Goal: Find specific page/section: Find specific page/section

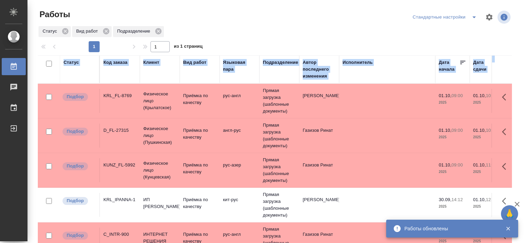
scroll to position [103, 0]
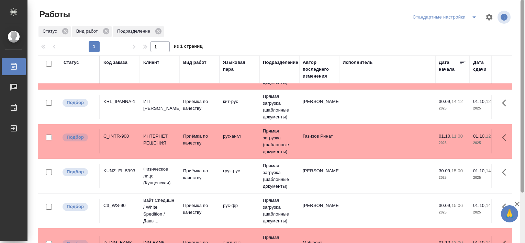
scroll to position [63, 0]
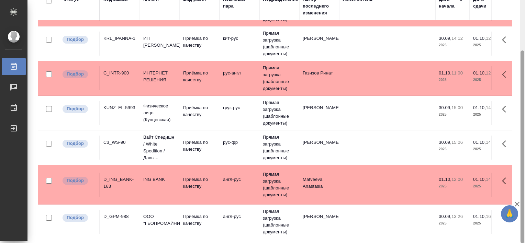
drag, startPoint x: 525, startPoint y: 163, endPoint x: 524, endPoint y: 169, distance: 5.9
click at [524, 169] on div at bounding box center [522, 121] width 5 height 243
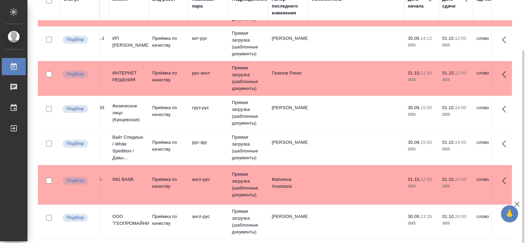
scroll to position [103, 0]
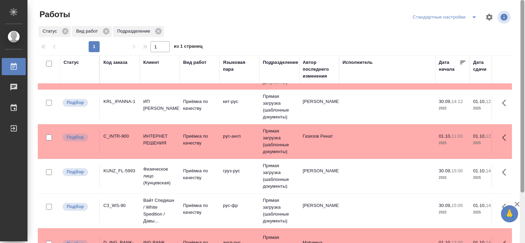
scroll to position [63, 0]
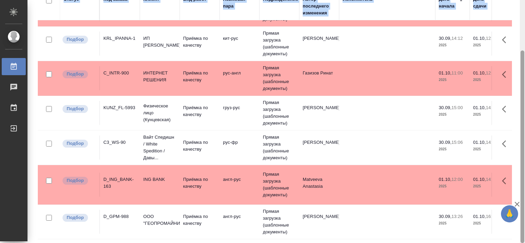
drag, startPoint x: 525, startPoint y: 165, endPoint x: 525, endPoint y: 188, distance: 22.3
click at [525, 188] on html "🙏 .cls-1 fill:#fff; AWATERA Tretyakova Valeriya Работы Чаты График Выйти Работы…" at bounding box center [262, 121] width 525 height 243
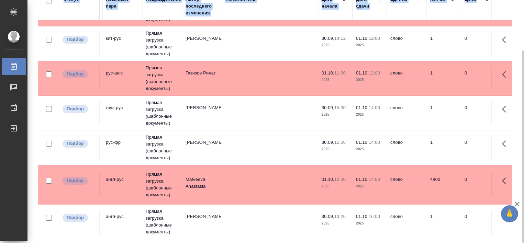
scroll to position [103, 0]
